Goal: Information Seeking & Learning: Learn about a topic

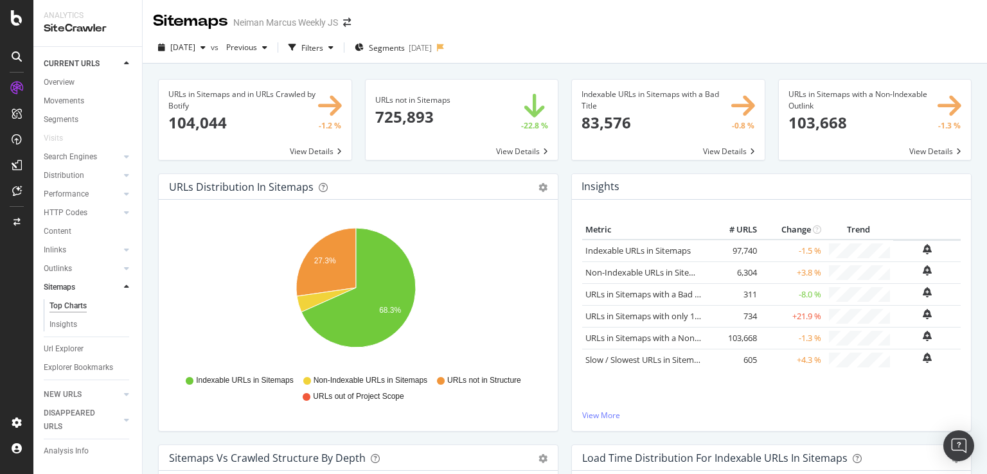
scroll to position [1454, 0]
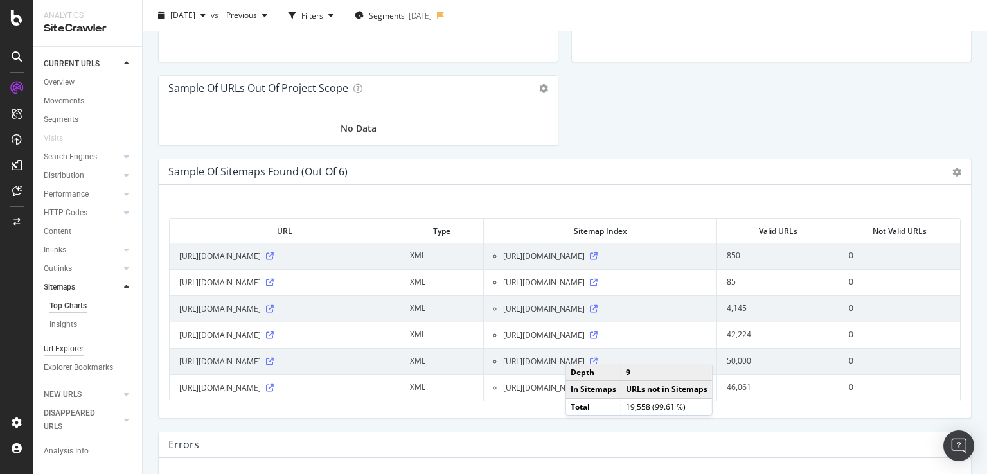
click at [64, 346] on div "Url Explorer" at bounding box center [64, 348] width 40 height 13
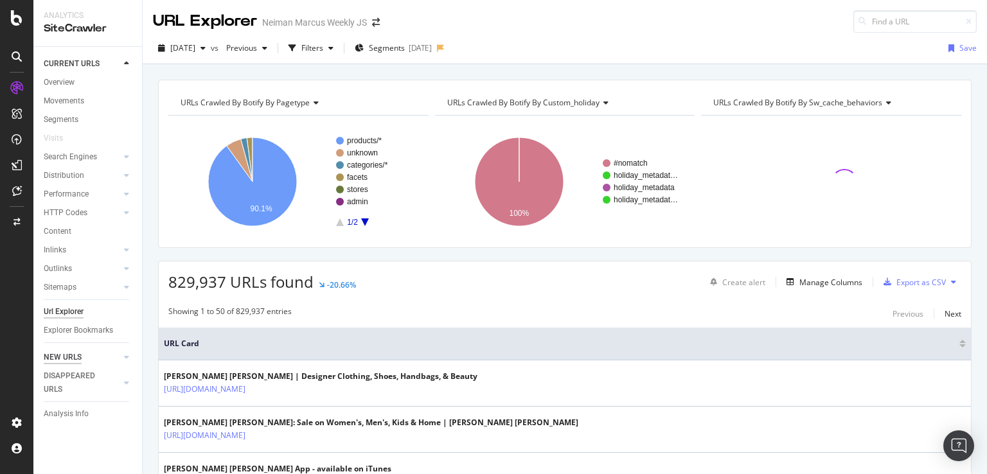
click at [68, 357] on div "NEW URLS" at bounding box center [63, 357] width 38 height 13
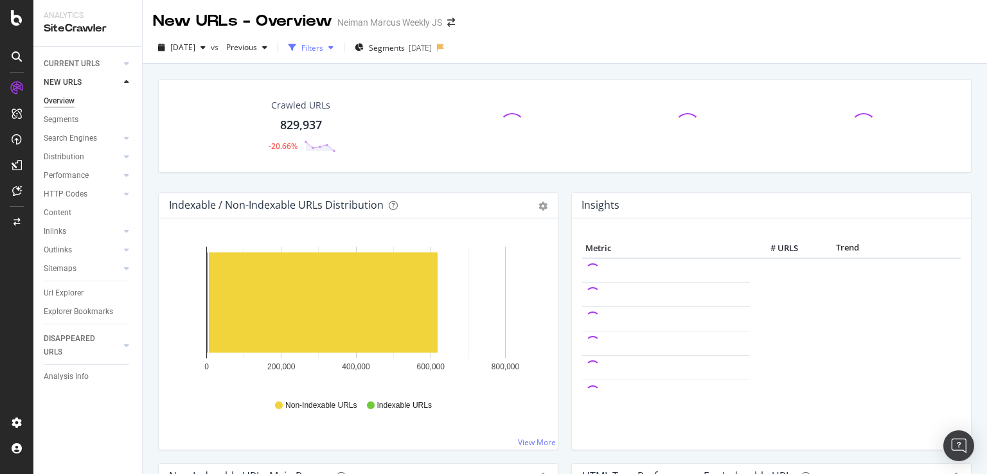
click at [323, 48] on div "Filters" at bounding box center [312, 47] width 22 height 11
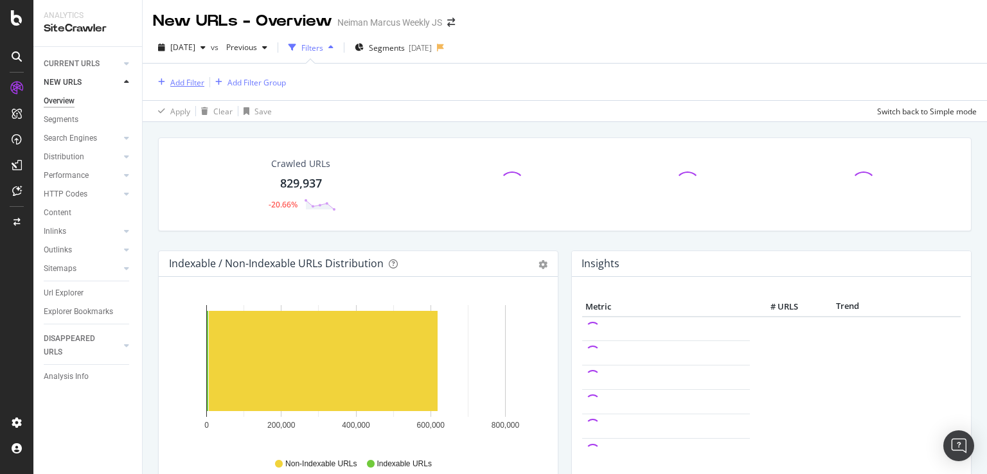
click at [190, 78] on div "Add Filter" at bounding box center [187, 82] width 34 height 11
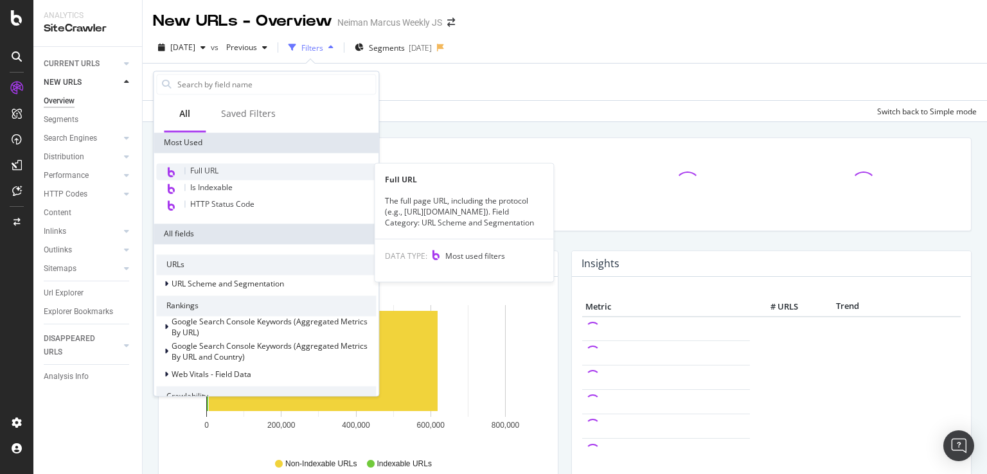
click at [197, 166] on span "Full URL" at bounding box center [204, 170] width 28 height 11
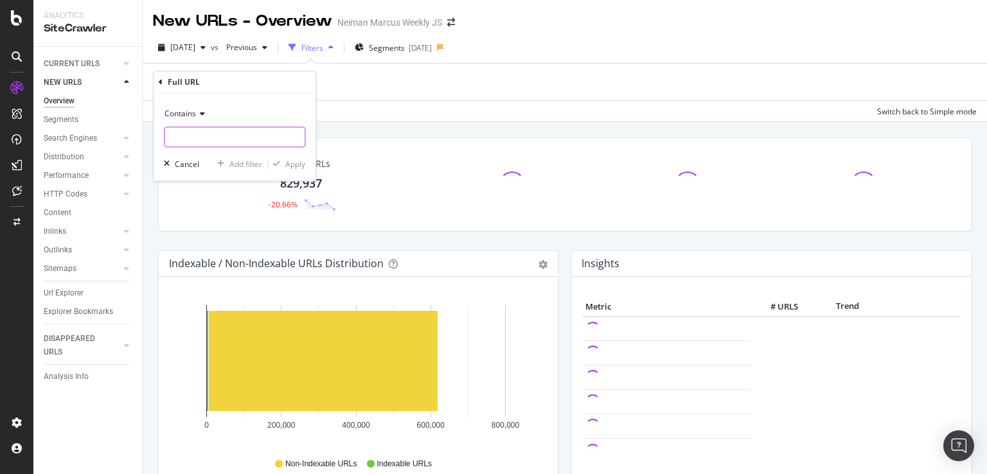
click at [198, 142] on input "text" at bounding box center [234, 137] width 140 height 21
type input "/c/"
click at [294, 166] on div "Apply" at bounding box center [295, 164] width 20 height 11
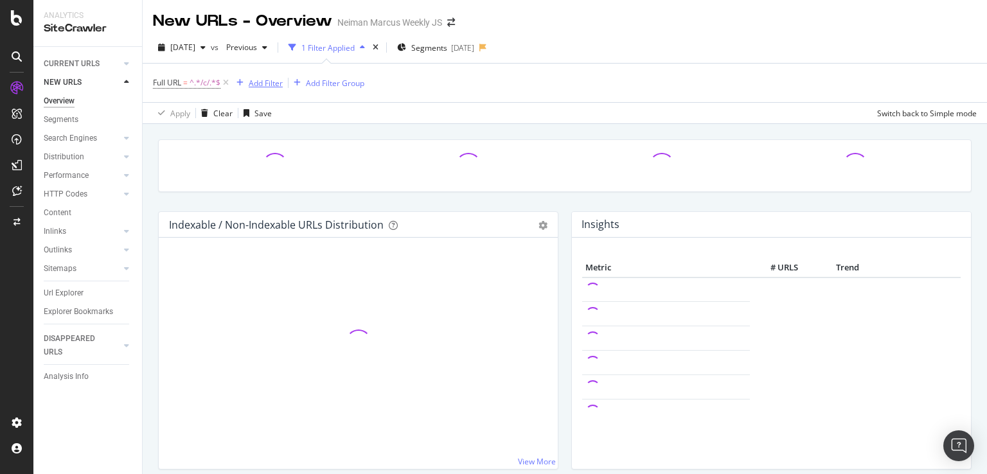
click at [263, 83] on div "Add Filter" at bounding box center [266, 83] width 34 height 11
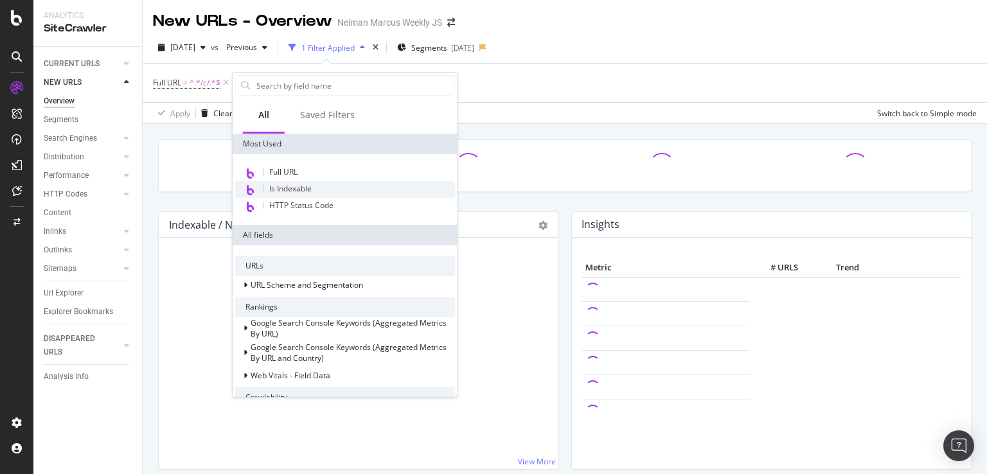
click at [292, 187] on span "Is Indexable" at bounding box center [290, 188] width 42 height 11
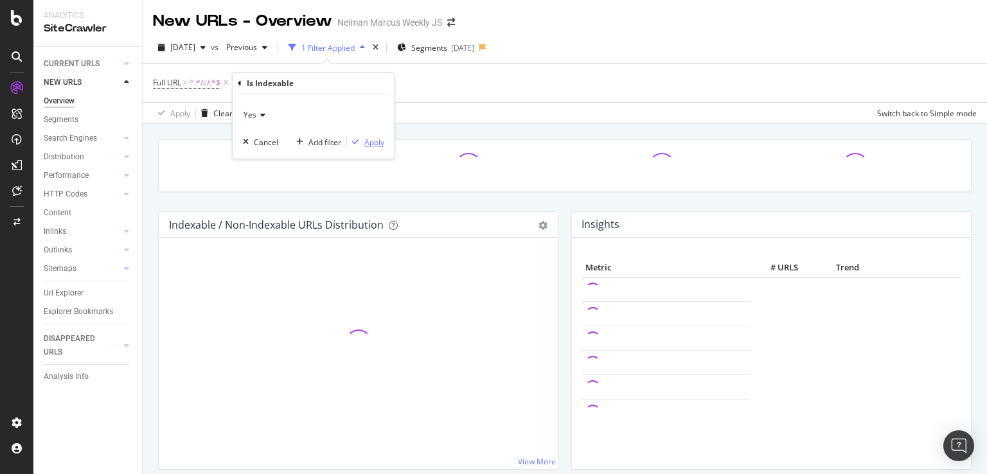
click at [375, 138] on div "Apply" at bounding box center [374, 142] width 20 height 11
click at [366, 80] on div "Add Filter" at bounding box center [361, 83] width 34 height 11
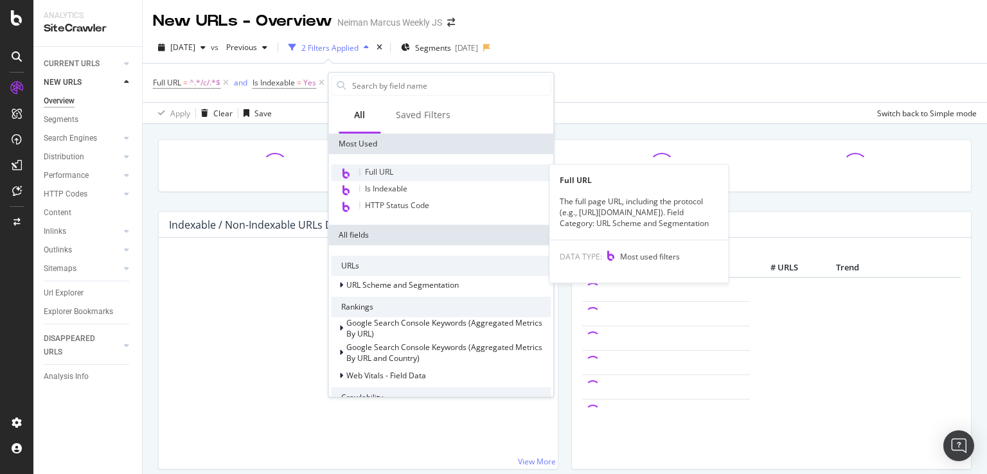
click at [373, 170] on span "Full URL" at bounding box center [379, 171] width 28 height 11
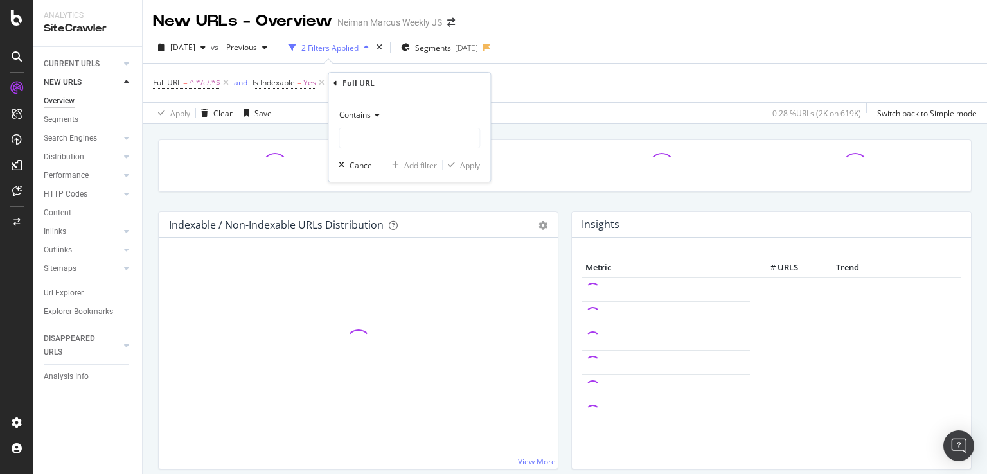
click at [372, 115] on icon at bounding box center [375, 115] width 9 height 8
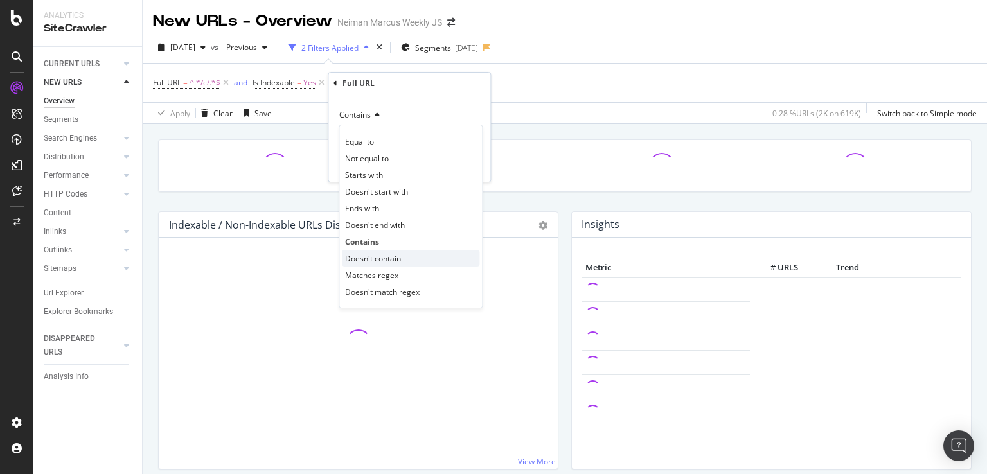
click at [373, 254] on span "Doesn't contain" at bounding box center [373, 258] width 56 height 11
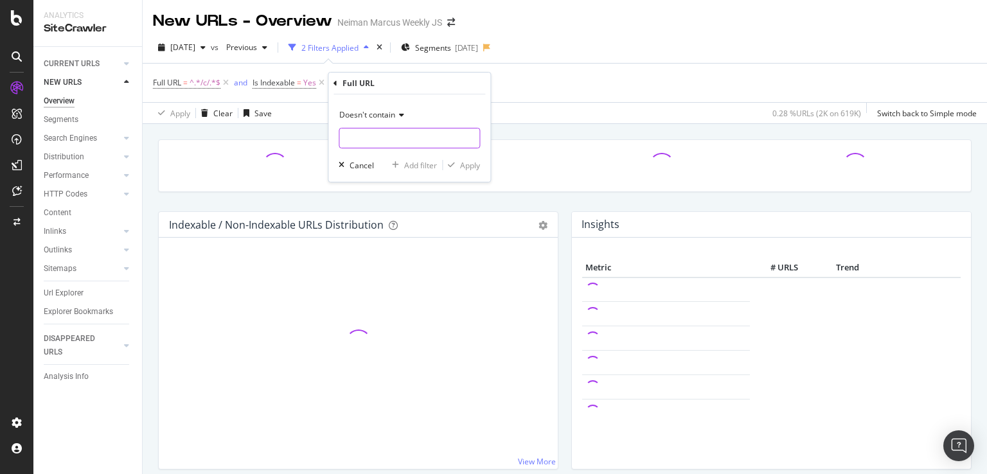
click at [384, 138] on input "text" at bounding box center [409, 138] width 140 height 21
type input "?"
click at [472, 163] on div "Apply" at bounding box center [470, 165] width 20 height 11
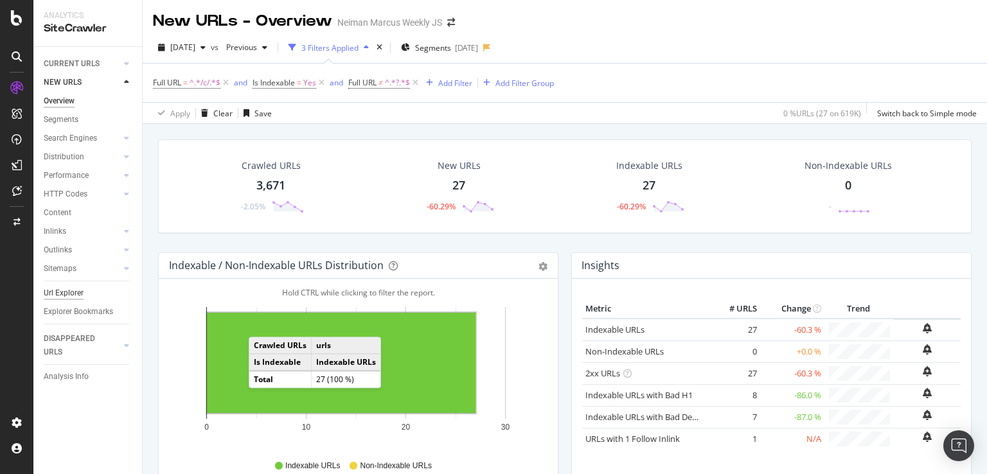
click at [62, 296] on div "Url Explorer" at bounding box center [64, 293] width 40 height 13
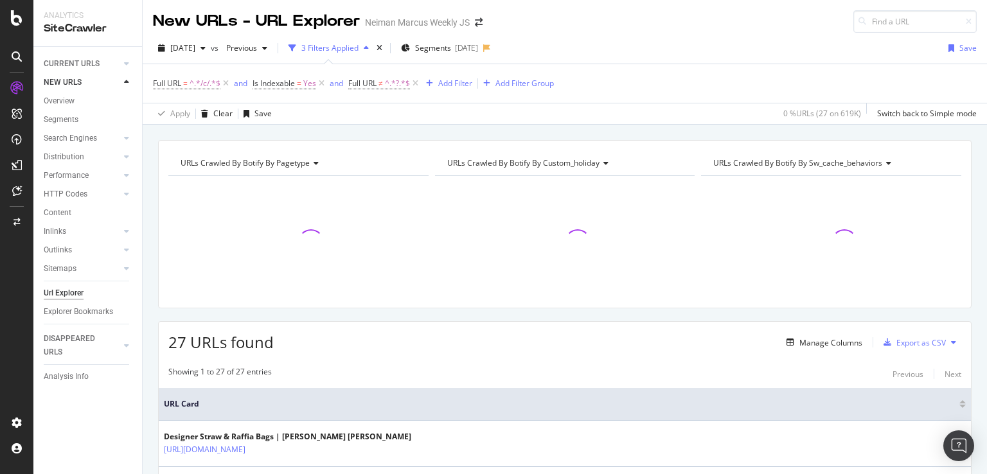
scroll to position [190, 0]
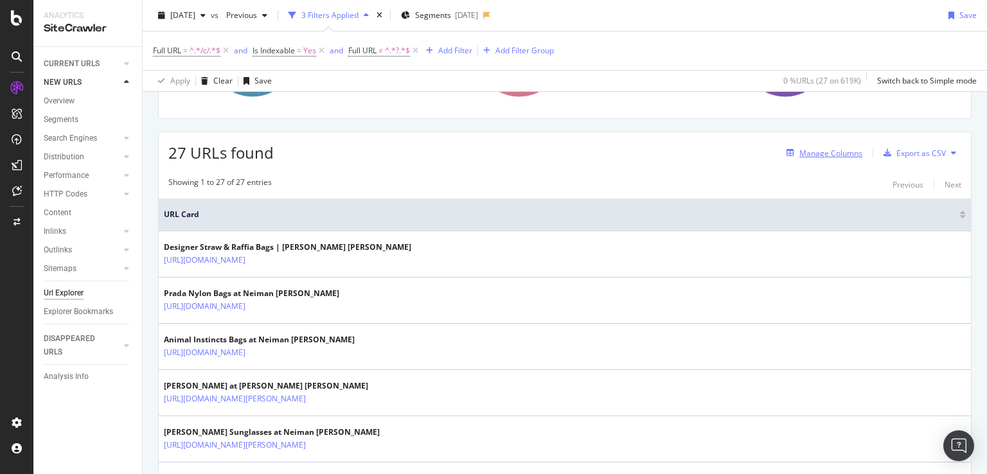
click at [830, 148] on div "Manage Columns" at bounding box center [830, 153] width 63 height 11
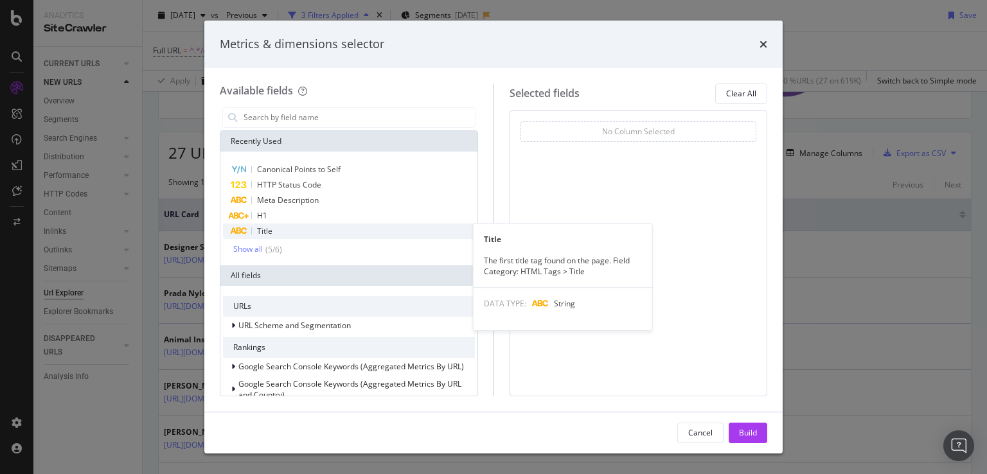
click at [324, 227] on div "Title" at bounding box center [349, 231] width 252 height 15
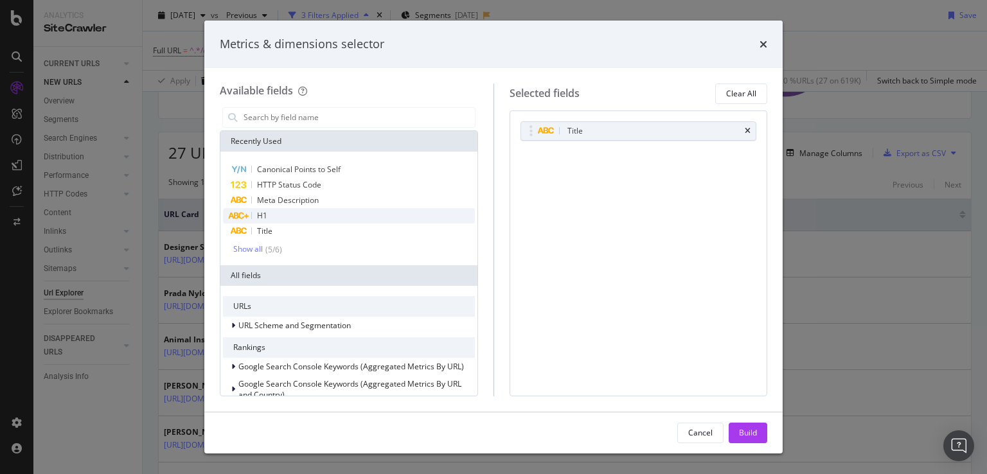
click at [314, 216] on div "H1" at bounding box center [349, 215] width 252 height 15
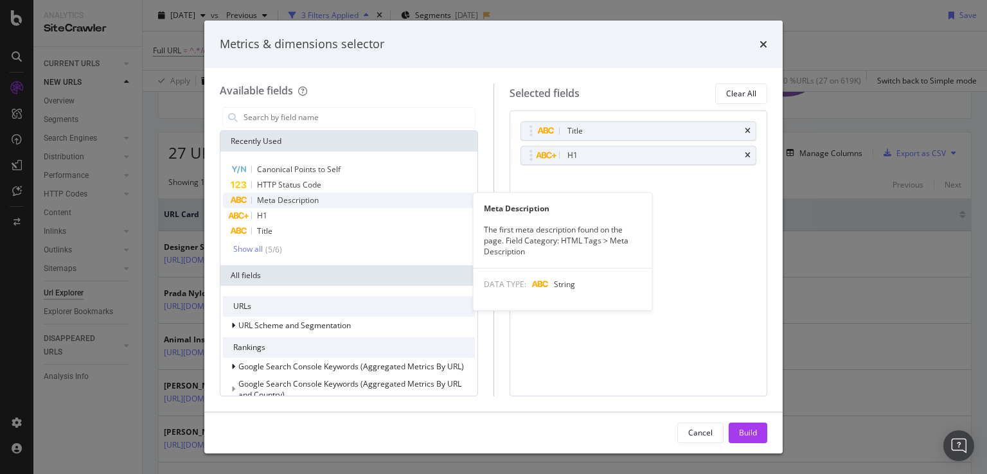
click at [316, 200] on span "Meta Description" at bounding box center [288, 200] width 62 height 11
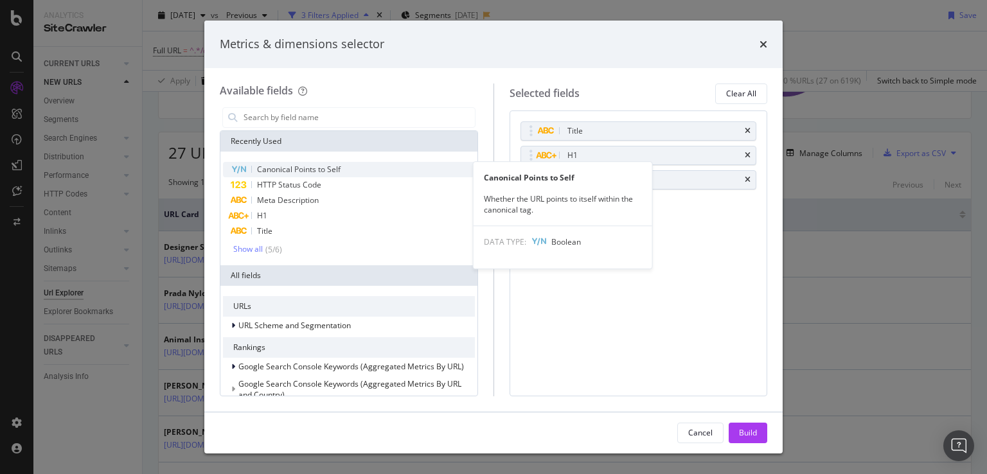
click at [323, 173] on span "Canonical Points to Self" at bounding box center [299, 169] width 84 height 11
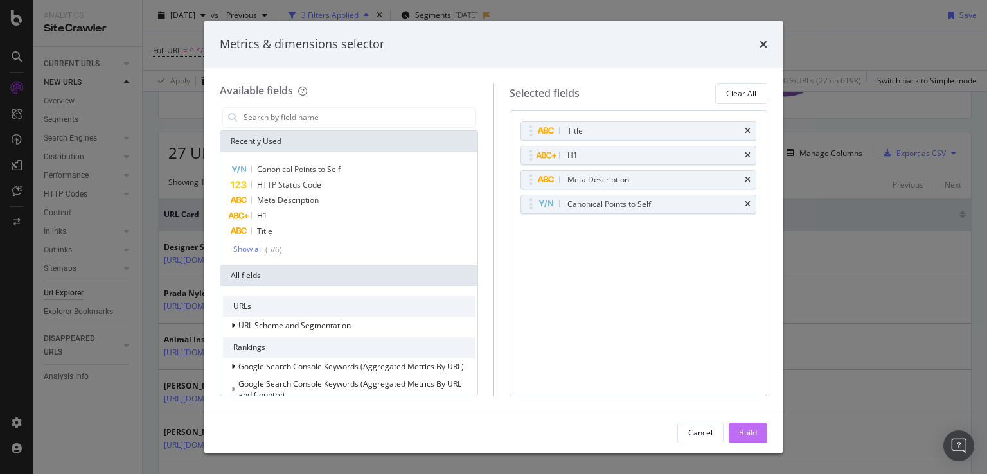
click at [739, 426] on div "Build" at bounding box center [748, 432] width 18 height 19
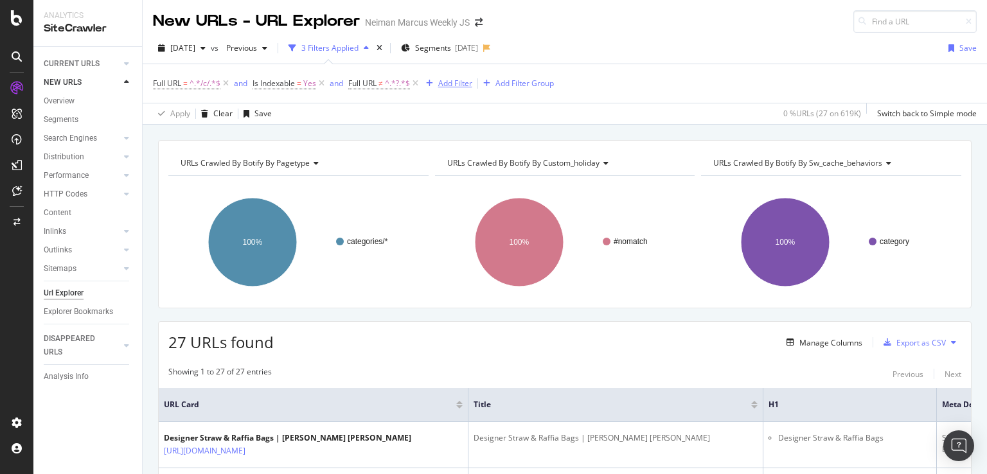
click at [451, 84] on div "Add Filter" at bounding box center [455, 83] width 34 height 11
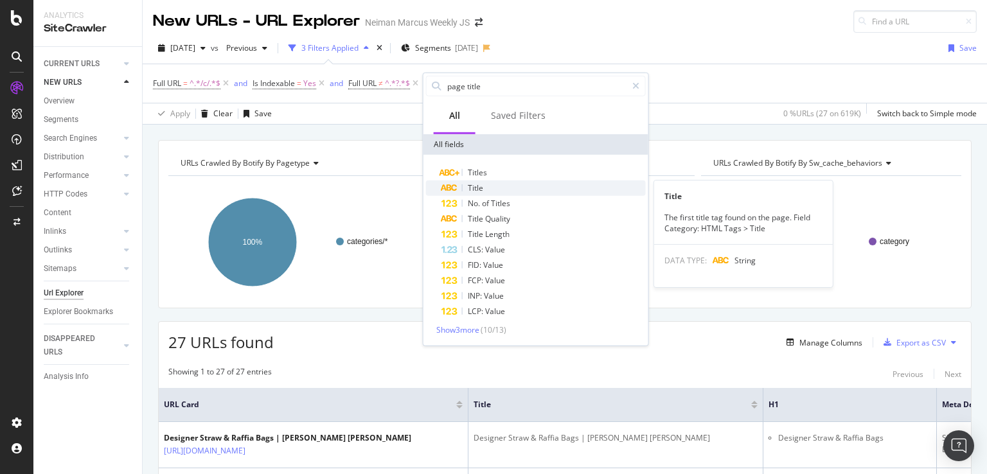
type input "page title"
click at [481, 186] on span "Title" at bounding box center [475, 187] width 15 height 11
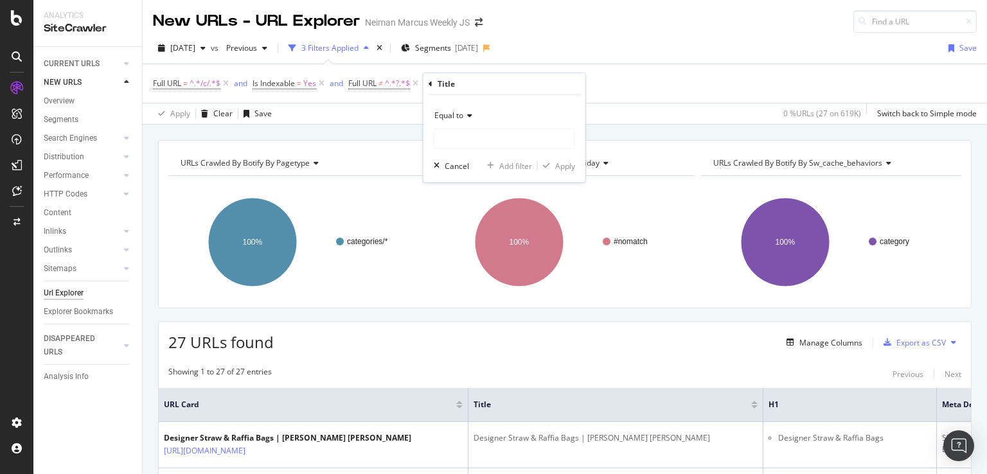
click at [468, 117] on icon at bounding box center [467, 116] width 9 height 8
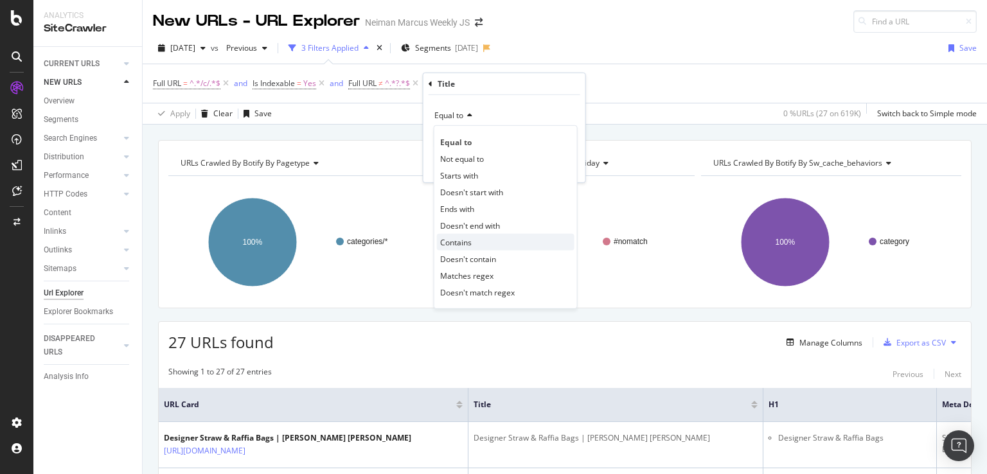
click at [477, 239] on div "Contains" at bounding box center [506, 242] width 138 height 17
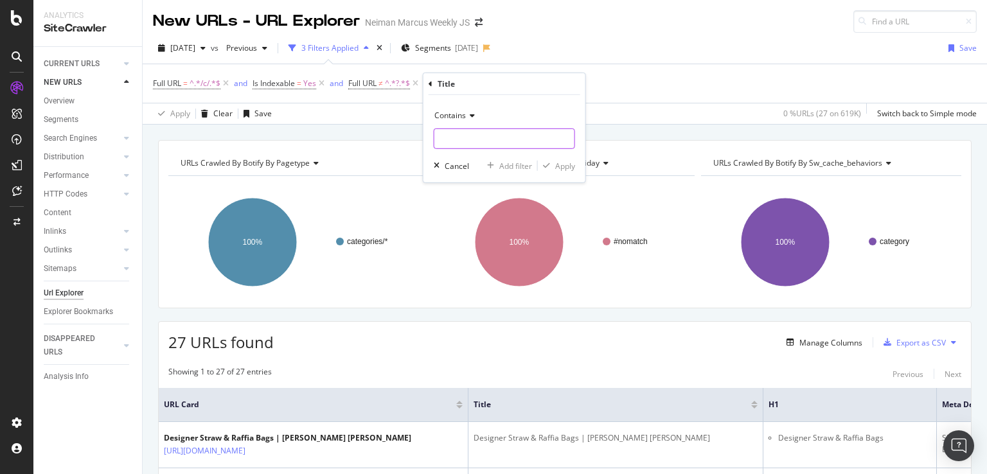
click at [475, 136] on input "text" at bounding box center [504, 139] width 140 height 21
type input ""at Neiman""
click at [569, 165] on div "Apply" at bounding box center [565, 165] width 20 height 11
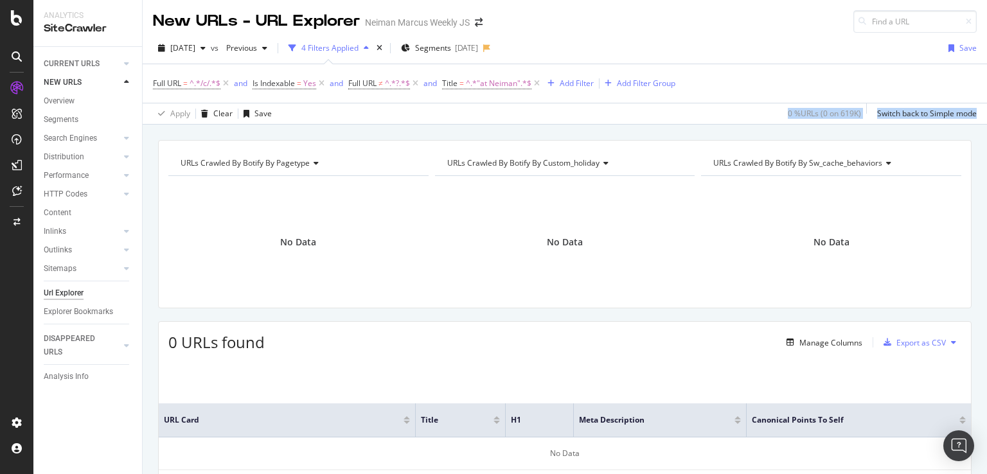
drag, startPoint x: 296, startPoint y: 139, endPoint x: 378, endPoint y: 119, distance: 84.6
click at [378, 119] on div "New URLs - URL Explorer Neiman Marcus Weekly JS [DATE] vs Previous 4 Filters Ap…" at bounding box center [565, 237] width 844 height 474
click at [378, 127] on div "URLs Crawled By Botify By pagetype Chart (by Value) Table Expand Export as CSV …" at bounding box center [565, 140] width 844 height 31
click at [538, 83] on icon at bounding box center [536, 83] width 11 height 13
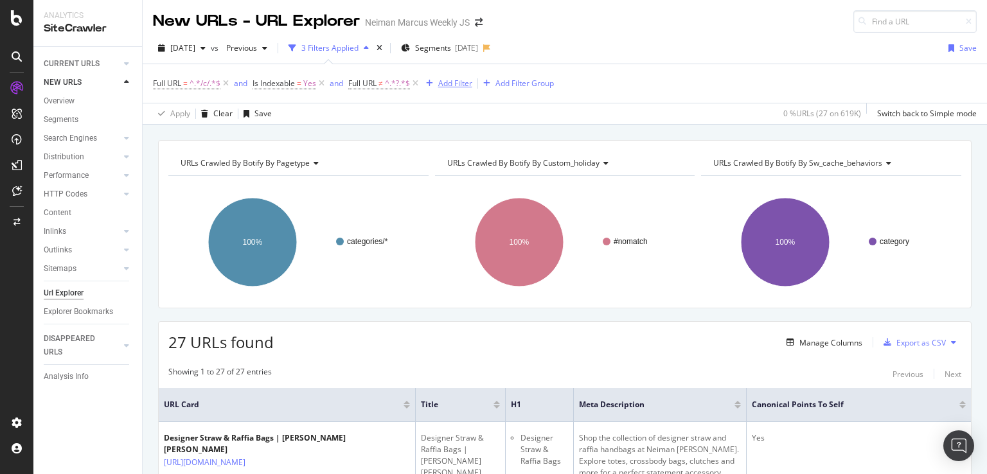
click at [459, 79] on div "Add Filter" at bounding box center [455, 83] width 34 height 11
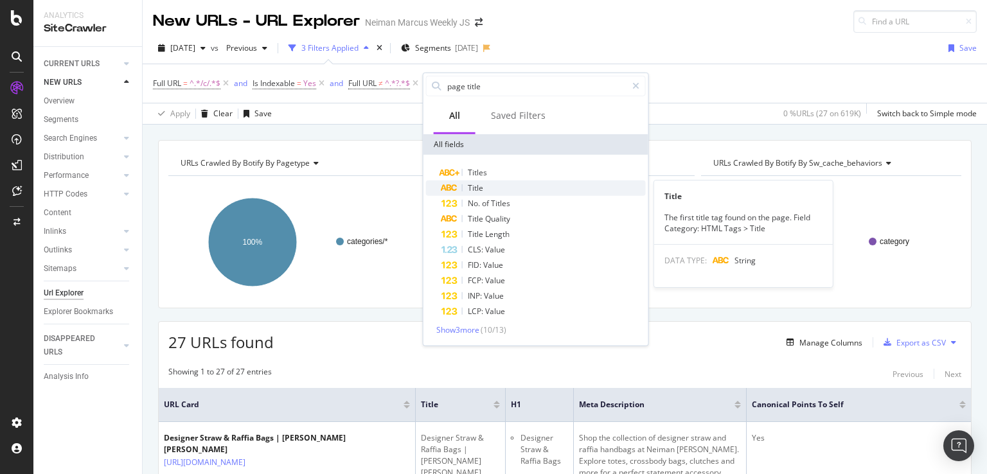
click at [479, 186] on span "Title" at bounding box center [475, 187] width 15 height 11
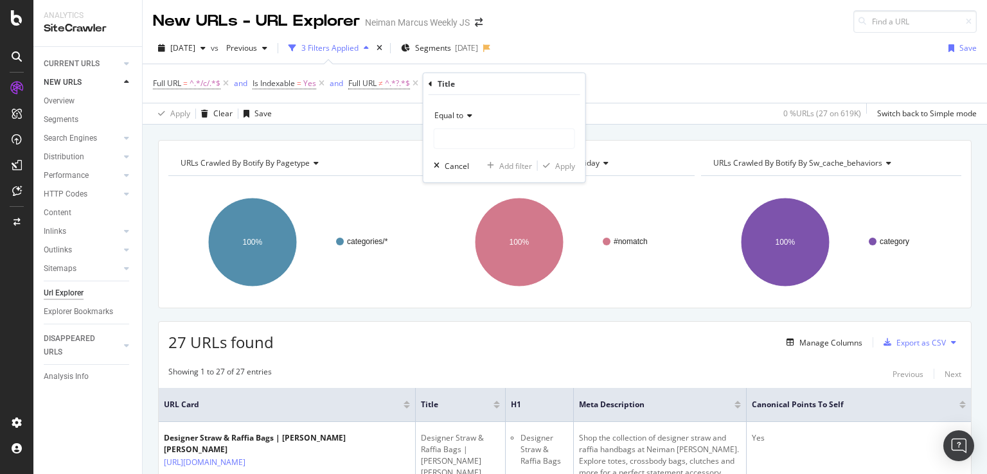
click at [468, 117] on icon at bounding box center [467, 116] width 9 height 8
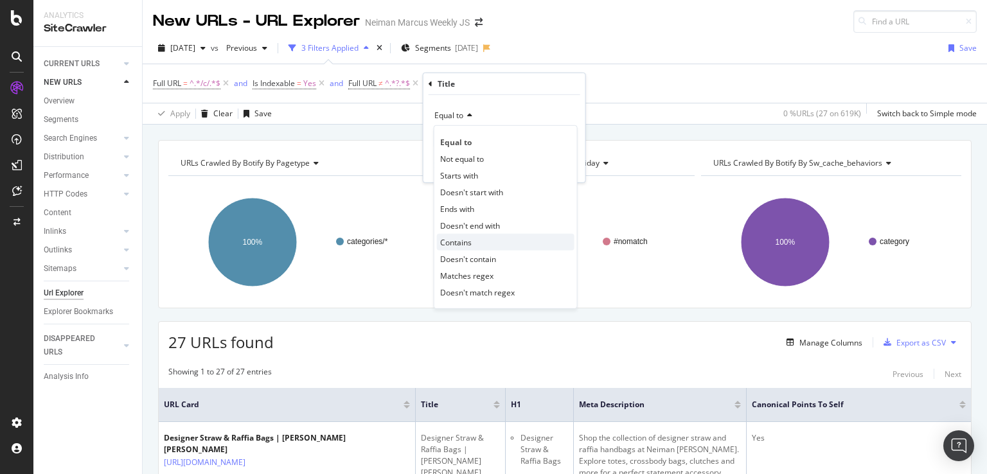
click at [472, 241] on div "Contains" at bounding box center [506, 242] width 138 height 17
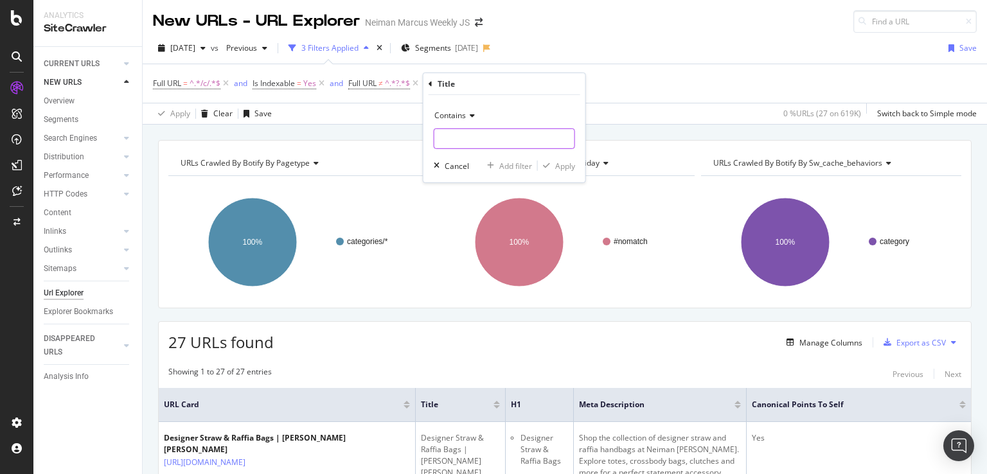
click at [438, 139] on input "text" at bounding box center [504, 139] width 140 height 21
type input ""at Neiman [PERSON_NAME]""
click at [567, 167] on div "Apply" at bounding box center [565, 165] width 20 height 11
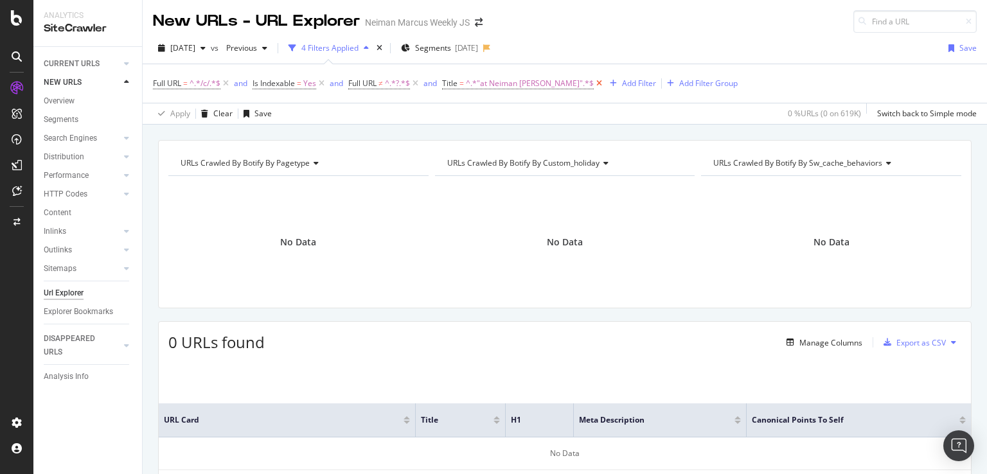
click at [594, 78] on icon at bounding box center [599, 83] width 11 height 13
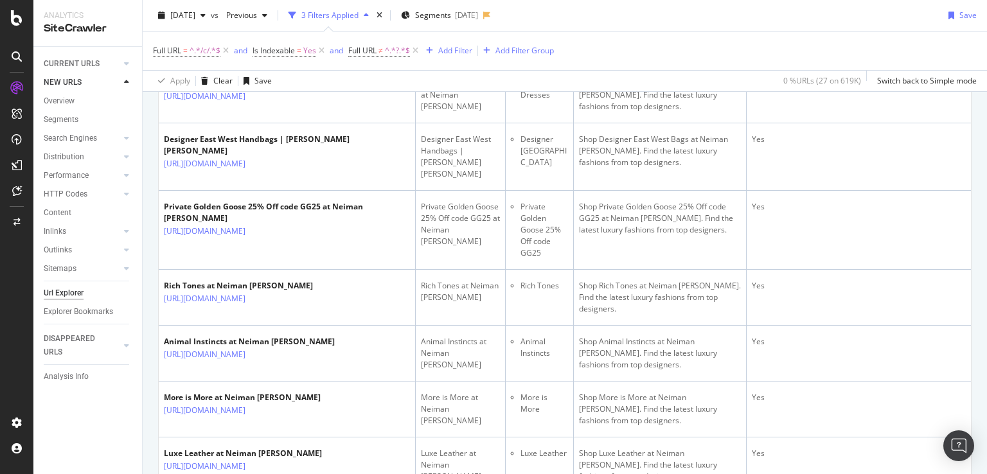
scroll to position [1493, 0]
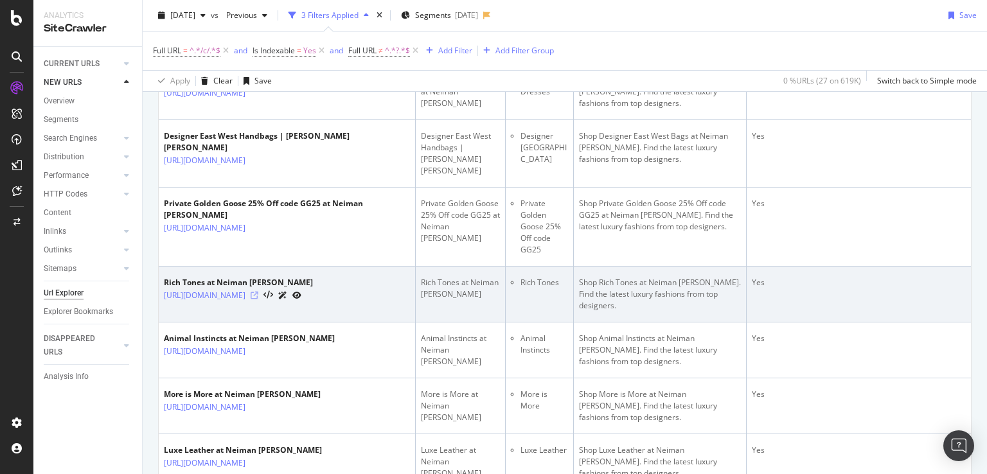
click at [258, 292] on icon at bounding box center [255, 296] width 8 height 8
